Goal: Task Accomplishment & Management: Complete application form

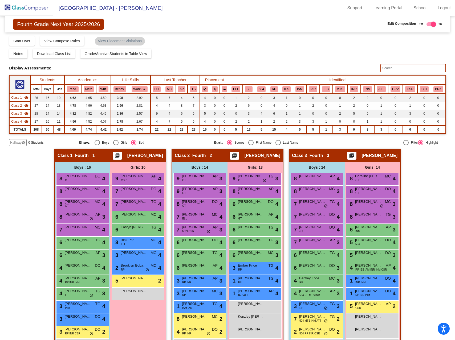
click at [39, 8] on img at bounding box center [26, 8] width 53 height 16
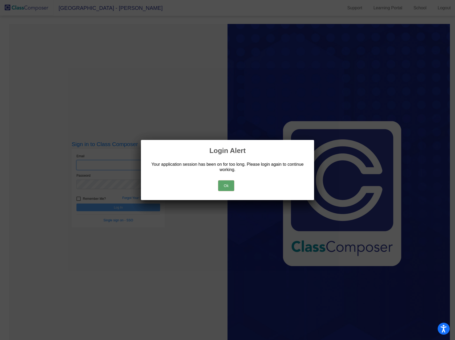
type input "[PERSON_NAME][EMAIL_ADDRESS][PERSON_NAME][DOMAIN_NAME]"
click at [226, 184] on button "Ok" at bounding box center [226, 185] width 16 height 11
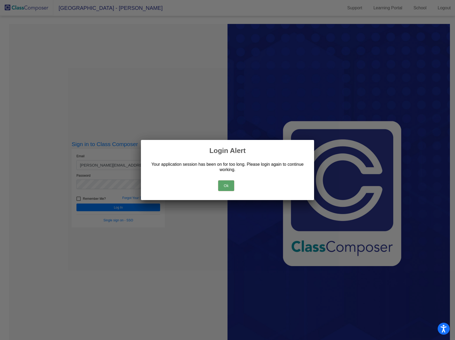
click at [223, 184] on button "Ok" at bounding box center [226, 185] width 16 height 11
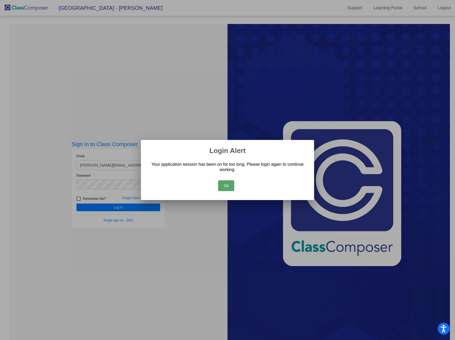
click at [229, 183] on button "Ok" at bounding box center [226, 185] width 16 height 11
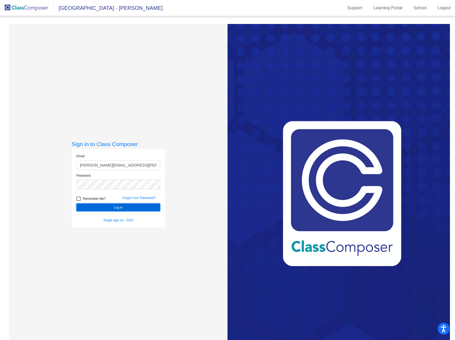
click at [132, 206] on button "Log In" at bounding box center [118, 208] width 84 height 8
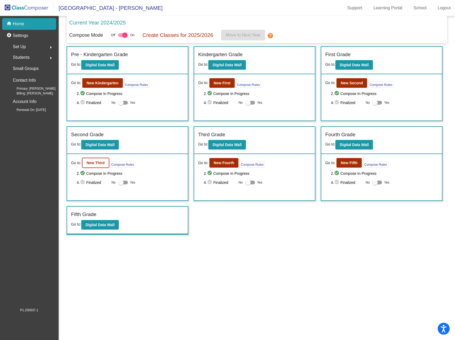
click at [102, 163] on b "New Third" at bounding box center [96, 163] width 18 height 4
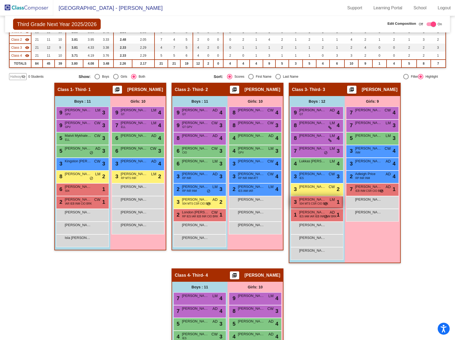
scroll to position [57, 0]
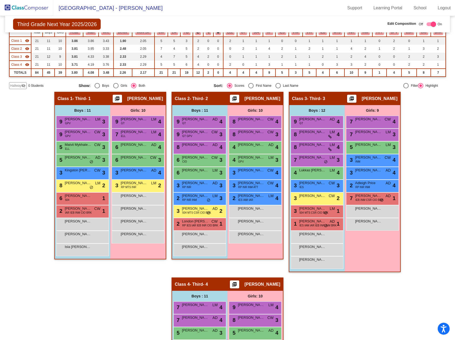
click at [15, 85] on span "Hallway" at bounding box center [15, 85] width 11 height 5
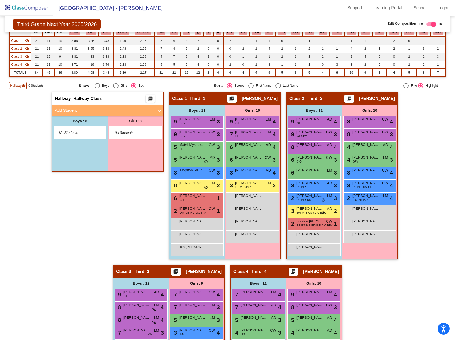
click at [72, 113] on mat-panel-title "Add Student" at bounding box center [104, 111] width 99 height 6
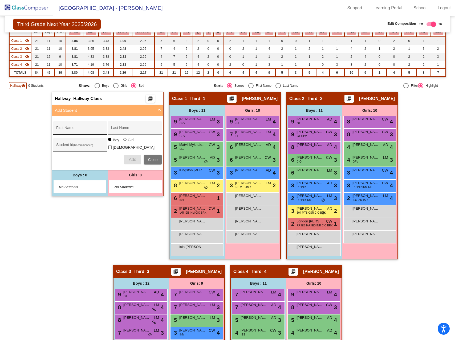
click at [71, 128] on input "First Name" at bounding box center [80, 130] width 48 height 4
type input "Addalin"
type input "Car"
click at [71, 130] on input "Addalin" at bounding box center [80, 130] width 48 height 4
type input "Adalynn"
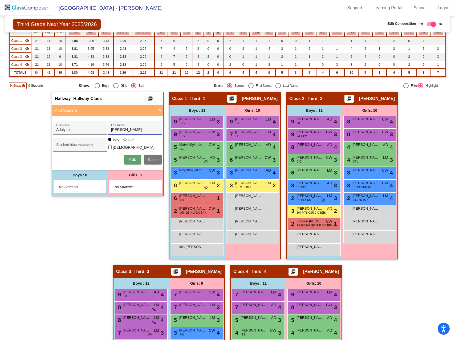
type input "[PERSON_NAME]"
click at [124, 141] on div at bounding box center [124, 139] width 3 height 3
click at [125, 142] on input "Girl" at bounding box center [125, 142] width 0 height 0
radio input "true"
click at [133, 159] on span "Add" at bounding box center [132, 159] width 7 height 5
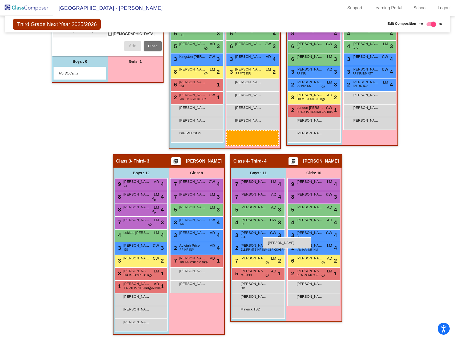
scroll to position [167, 0]
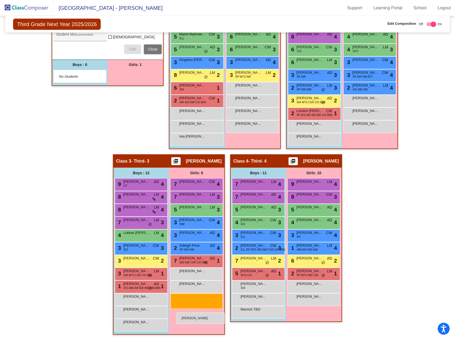
drag, startPoint x: 128, startPoint y: 186, endPoint x: 176, endPoint y: 313, distance: 135.8
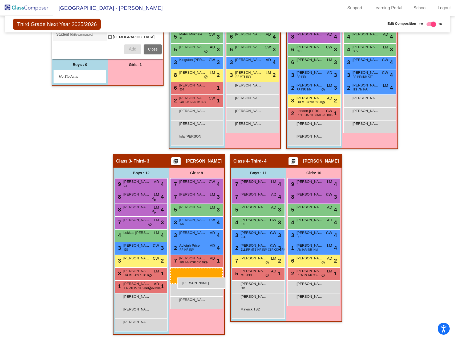
drag, startPoint x: 135, startPoint y: 76, endPoint x: 177, endPoint y: 278, distance: 205.6
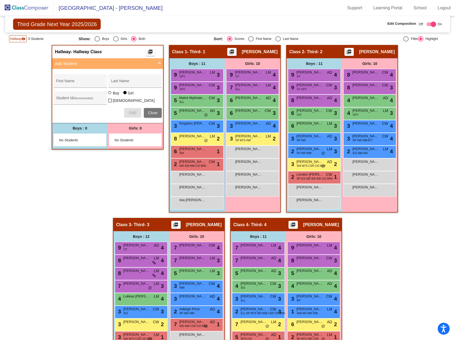
scroll to position [103, 0]
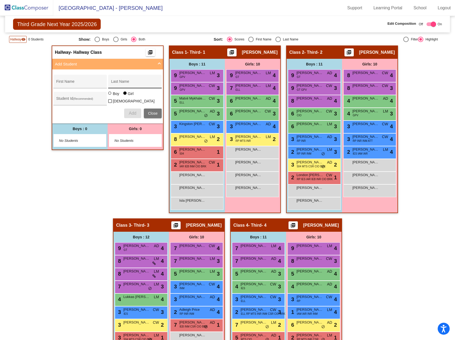
click at [121, 82] on input "Last Name" at bounding box center [135, 83] width 48 height 4
type input "[PERSON_NAME]"
click at [81, 84] on input "First Name" at bounding box center [80, 83] width 48 height 4
type input "TBD"
click at [108, 95] on div at bounding box center [109, 93] width 3 height 3
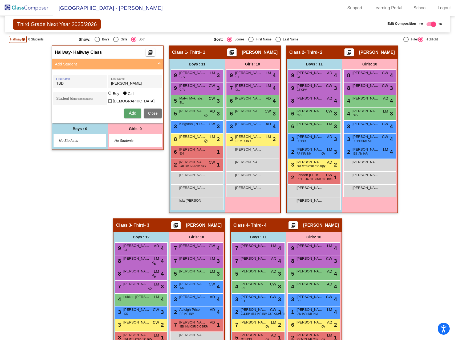
click at [110, 96] on input "Boy" at bounding box center [110, 96] width 0 height 0
radio input "true"
click at [129, 111] on span "Add" at bounding box center [132, 113] width 7 height 5
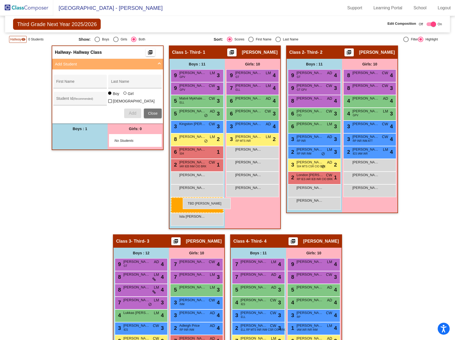
drag, startPoint x: 92, startPoint y: 140, endPoint x: 183, endPoint y: 198, distance: 107.5
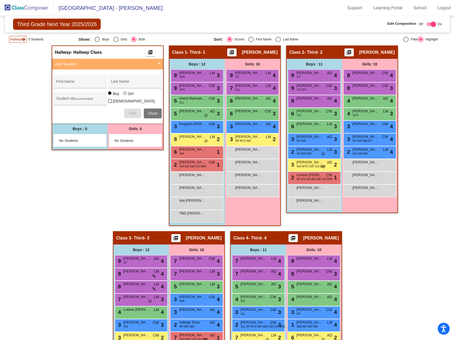
click at [34, 9] on img at bounding box center [26, 8] width 53 height 16
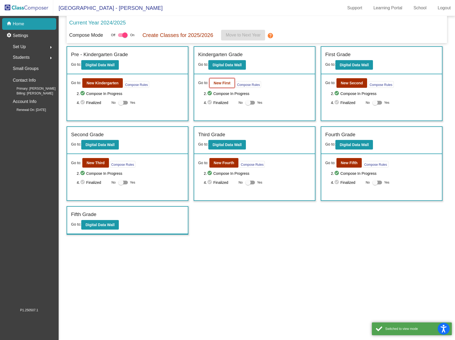
click at [218, 84] on b "New First" at bounding box center [222, 83] width 17 height 4
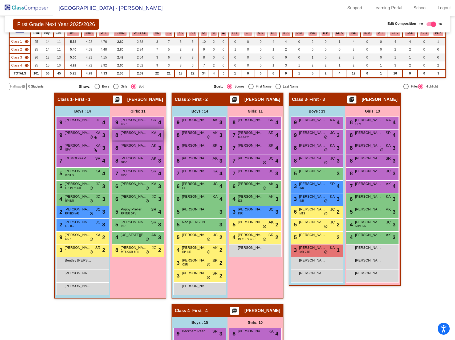
scroll to position [55, 0]
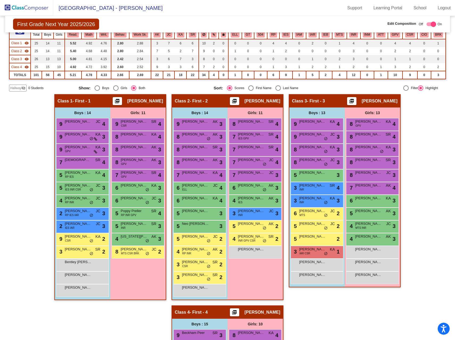
click at [18, 88] on span "Hallway" at bounding box center [15, 88] width 11 height 5
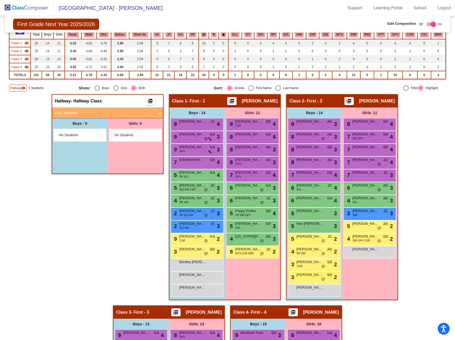
click at [71, 112] on mat-panel-title "Add Student" at bounding box center [104, 113] width 99 height 6
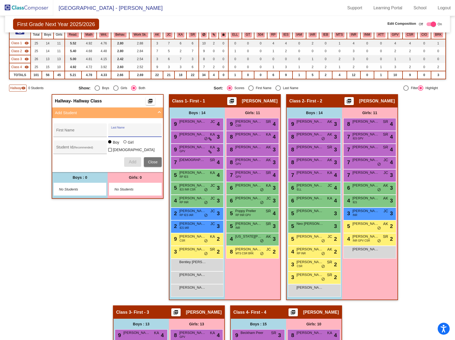
click at [122, 132] on input "Last Name" at bounding box center [135, 132] width 48 height 4
type input "[PERSON_NAME]"
click at [75, 134] on input "First Name" at bounding box center [80, 132] width 48 height 4
type input "TBD"
click at [131, 162] on span "Add" at bounding box center [132, 162] width 7 height 5
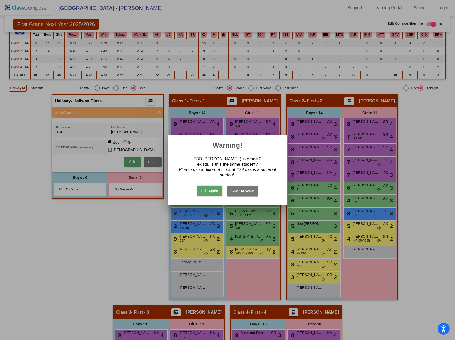
click at [237, 192] on button "Save Anyway" at bounding box center [242, 191] width 31 height 11
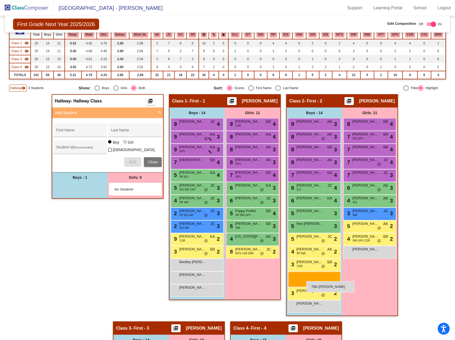
drag, startPoint x: 84, startPoint y: 188, endPoint x: 306, endPoint y: 281, distance: 241.1
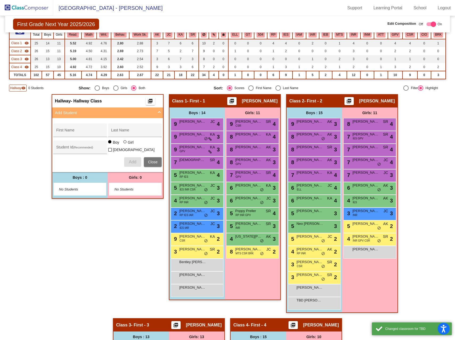
click at [35, 6] on img at bounding box center [26, 8] width 53 height 16
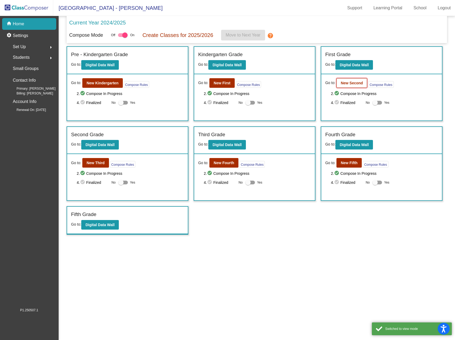
click at [347, 86] on button "New Second" at bounding box center [351, 83] width 31 height 10
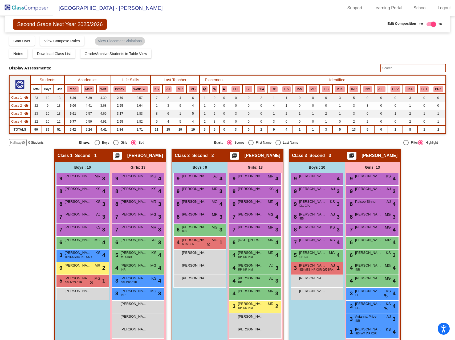
click at [40, 8] on img at bounding box center [26, 8] width 53 height 16
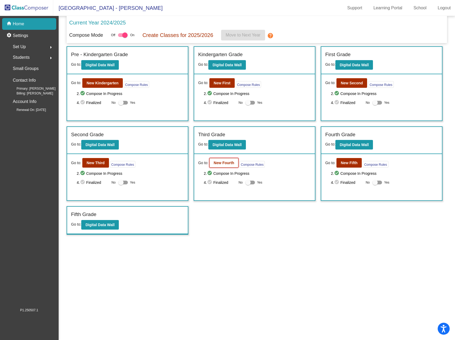
click at [215, 165] on b "New Fourth" at bounding box center [224, 163] width 20 height 4
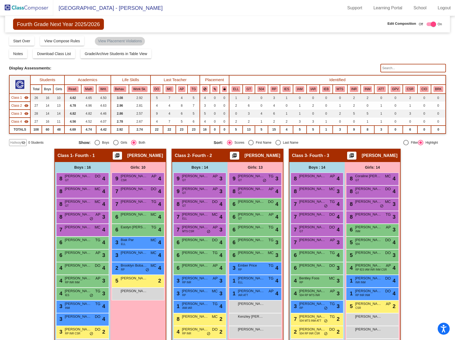
click at [17, 143] on span "Hallway" at bounding box center [15, 142] width 11 height 5
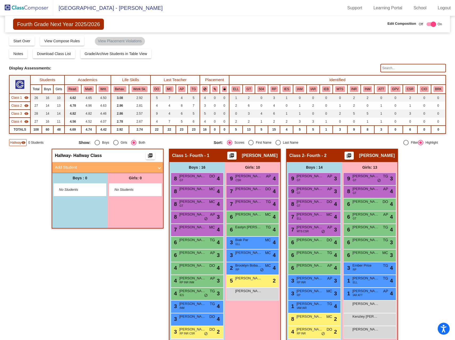
click at [82, 167] on mat-panel-title "Add Student" at bounding box center [104, 168] width 99 height 6
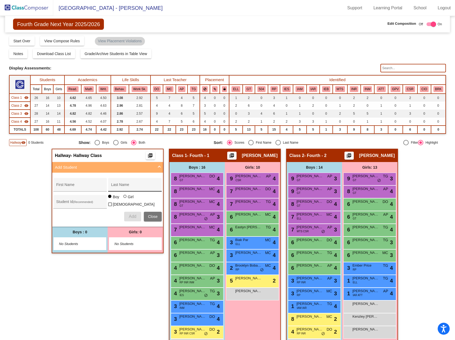
click at [117, 184] on div "Last Name" at bounding box center [135, 186] width 48 height 11
type input "[PERSON_NAME]"
click at [93, 186] on input "First Name" at bounding box center [80, 187] width 48 height 4
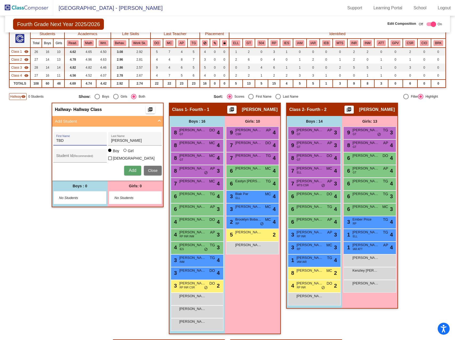
scroll to position [47, 0]
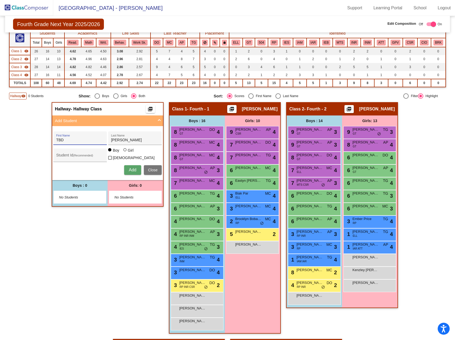
type input "TBD"
click at [124, 151] on div at bounding box center [124, 149] width 3 height 3
click at [125, 153] on input "Girl" at bounding box center [125, 153] width 0 height 0
radio input "true"
click at [130, 168] on span "Add" at bounding box center [132, 170] width 7 height 5
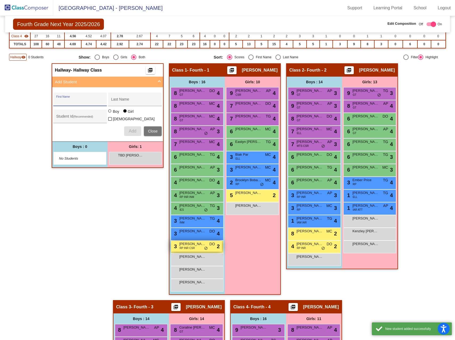
scroll to position [136, 0]
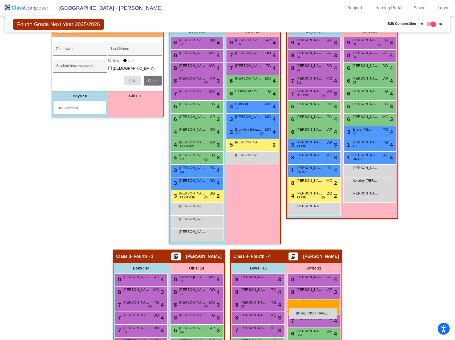
drag, startPoint x: 122, startPoint y: 107, endPoint x: 289, endPoint y: 308, distance: 261.1
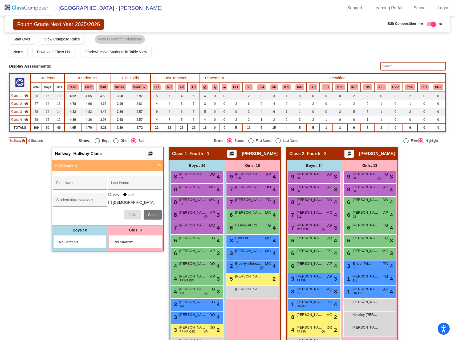
scroll to position [0, 0]
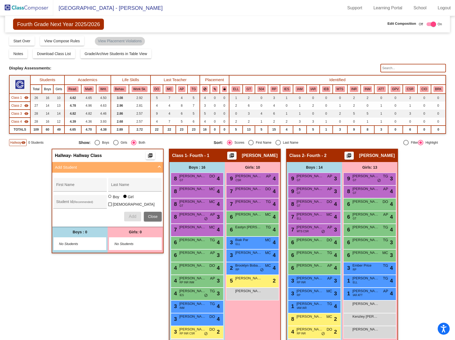
click at [34, 10] on img at bounding box center [26, 8] width 53 height 16
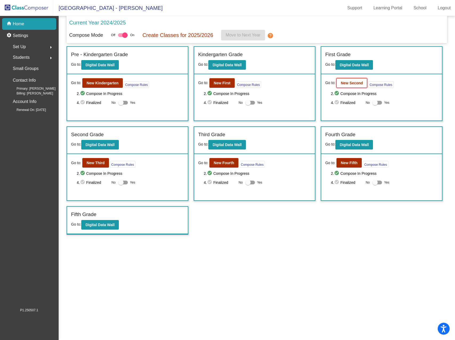
click at [354, 85] on b "New Second" at bounding box center [351, 83] width 22 height 4
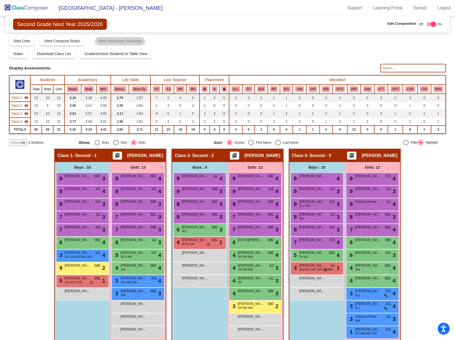
click at [30, 8] on img at bounding box center [26, 8] width 53 height 16
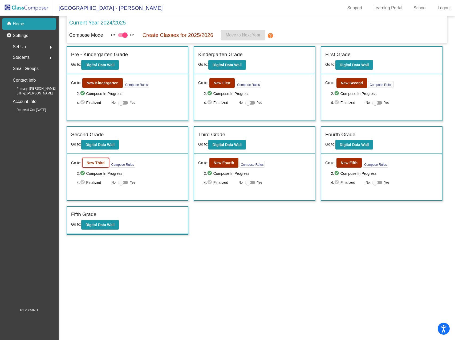
click at [94, 163] on b "New Third" at bounding box center [96, 163] width 18 height 4
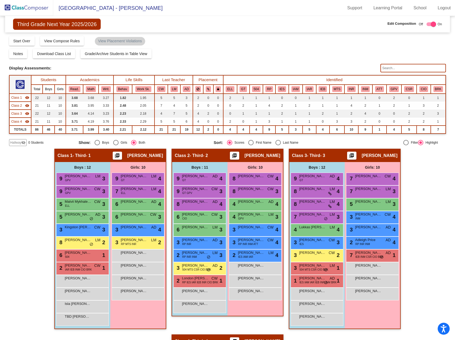
click at [38, 8] on img at bounding box center [26, 8] width 53 height 16
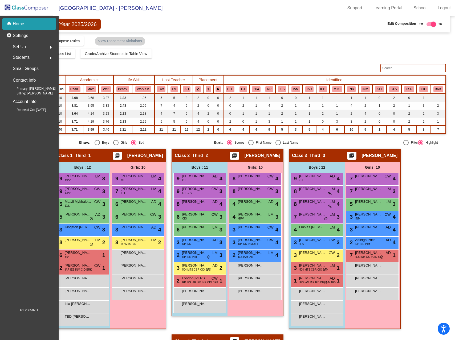
click at [38, 8] on img at bounding box center [26, 8] width 53 height 16
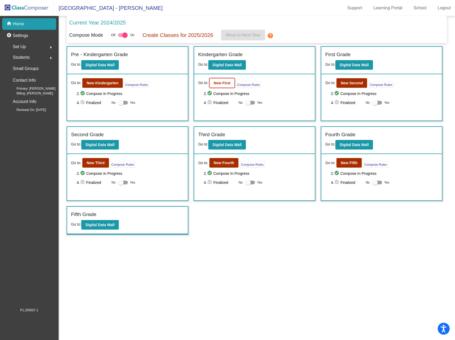
click at [217, 84] on b "New First" at bounding box center [222, 83] width 17 height 4
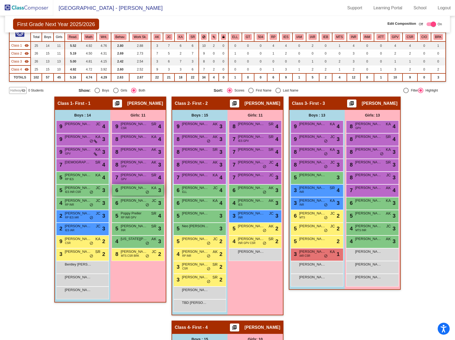
scroll to position [52, 0]
